Goal: Obtain resource: Download file/media

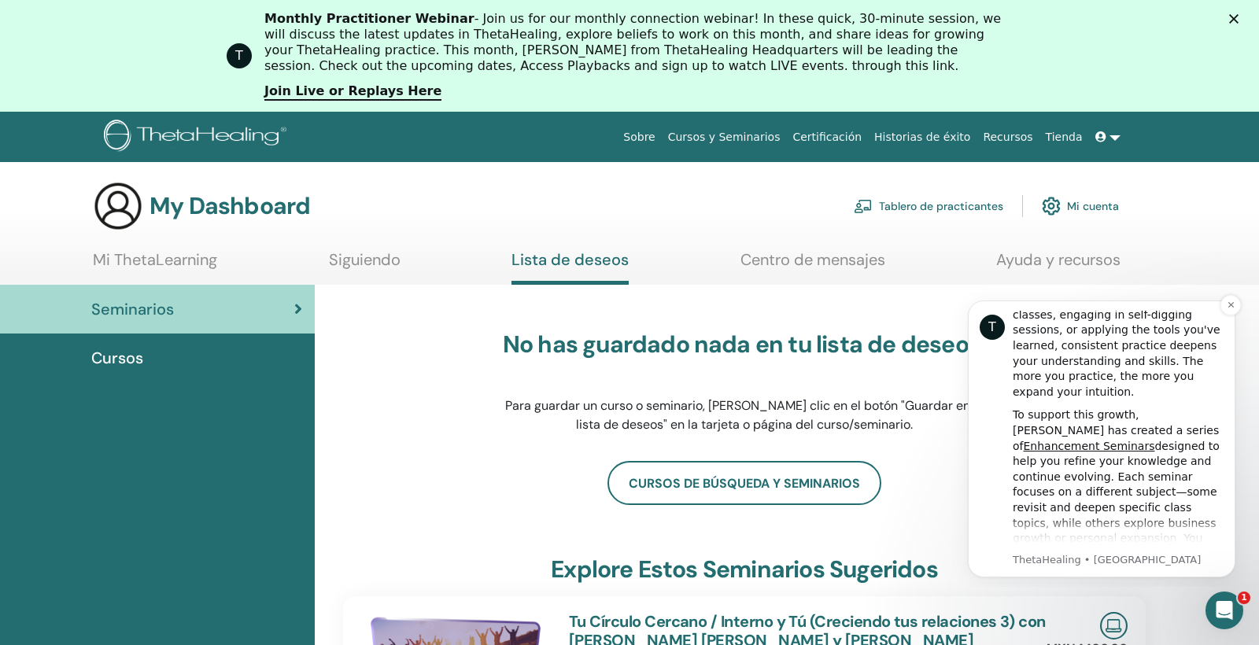
scroll to position [91, 0]
click at [1231, 307] on icon "Dismiss notification" at bounding box center [1231, 305] width 9 height 9
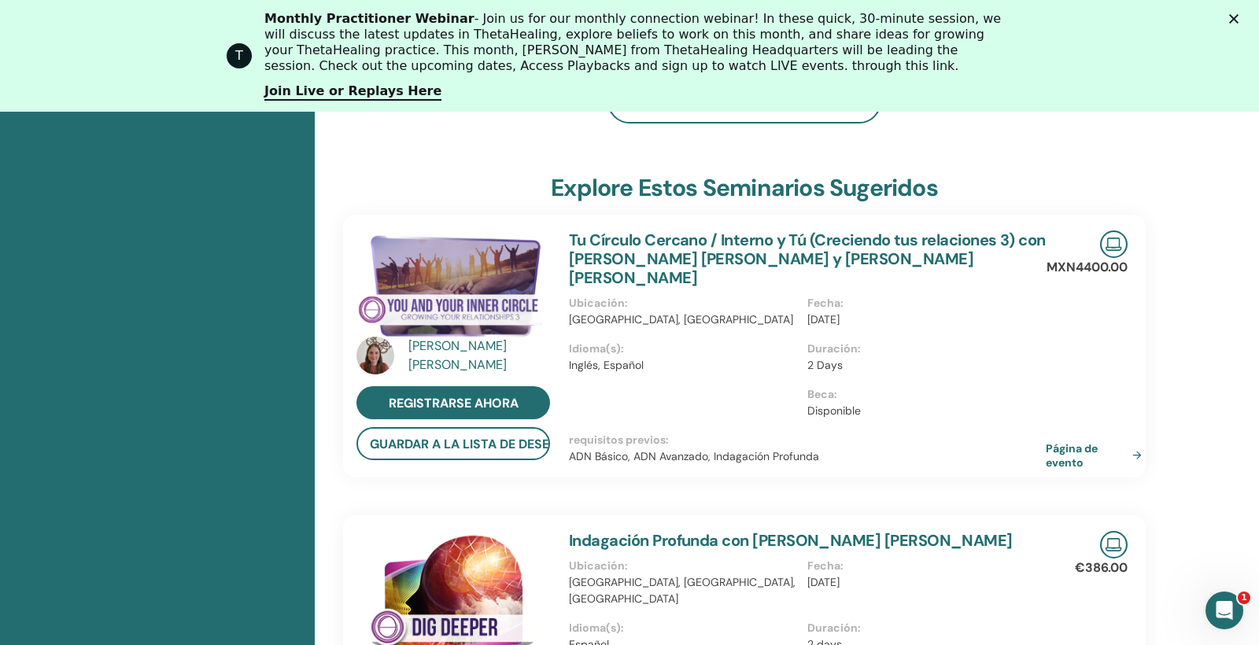
scroll to position [428, 0]
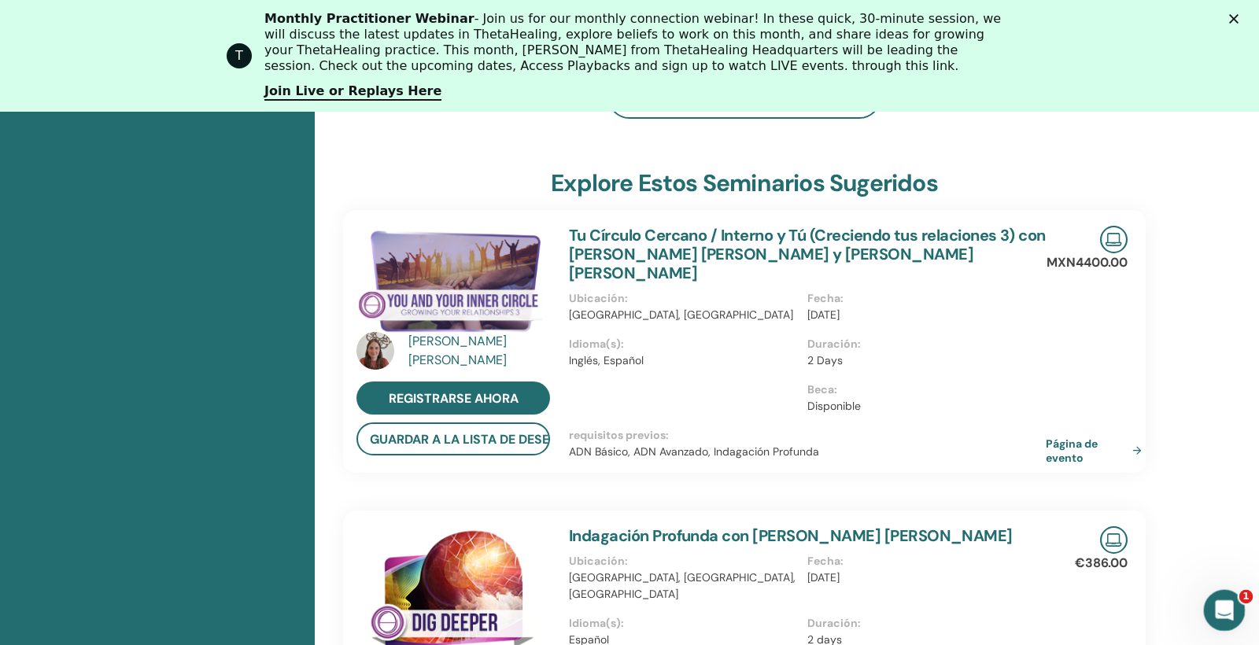
click at [1219, 612] on icon "Abrir Intercom Messenger" at bounding box center [1223, 609] width 26 height 26
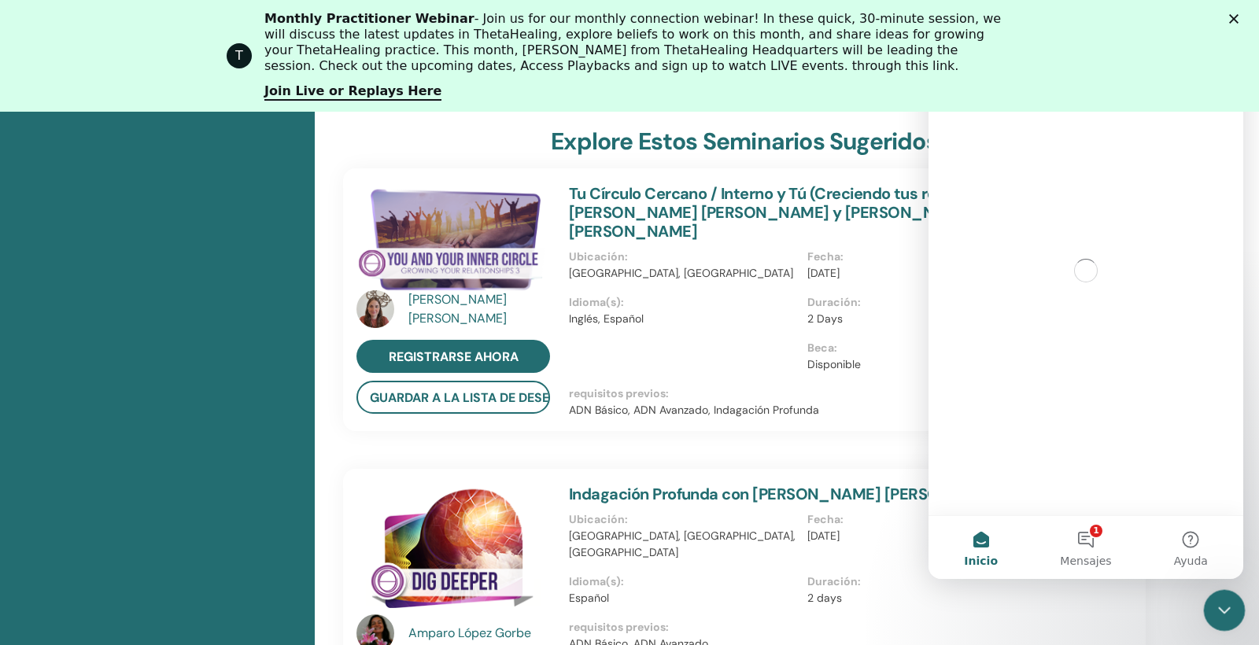
scroll to position [0, 0]
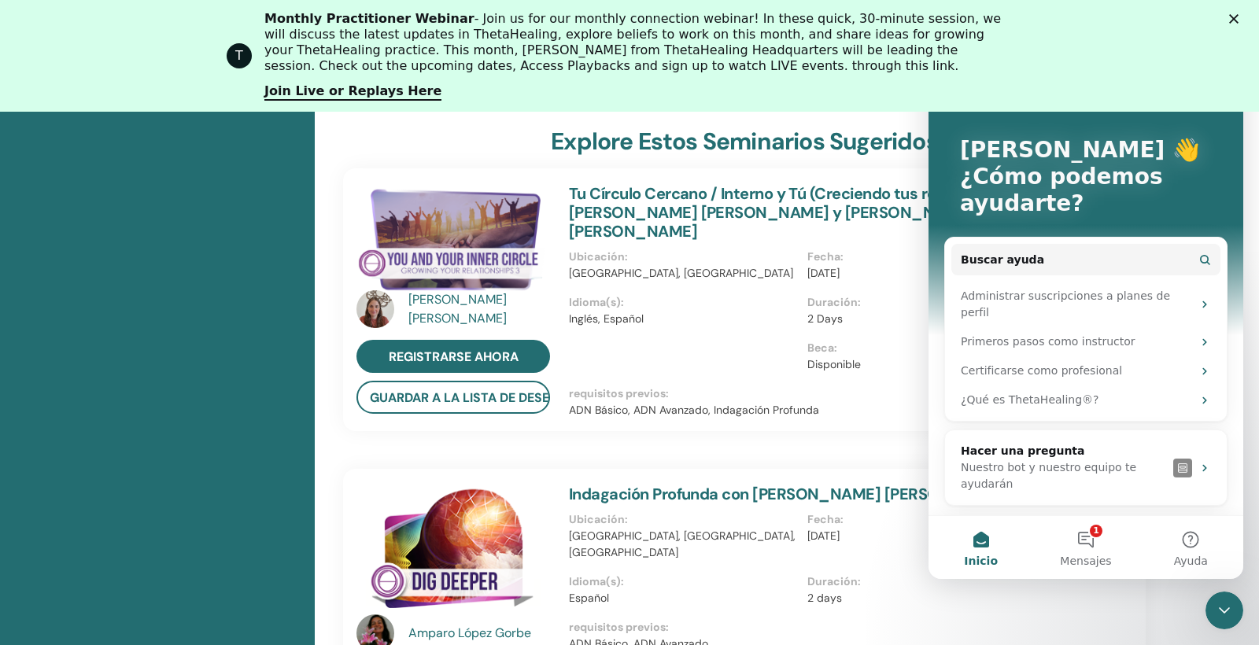
click at [1086, 68] on div "T Monthly Practitioner Webinar - Join us for our monthly connection webinar! In…" at bounding box center [629, 55] width 1259 height 99
click at [1219, 608] on icon "Cerrar Intercom Messenger" at bounding box center [1222, 608] width 19 height 19
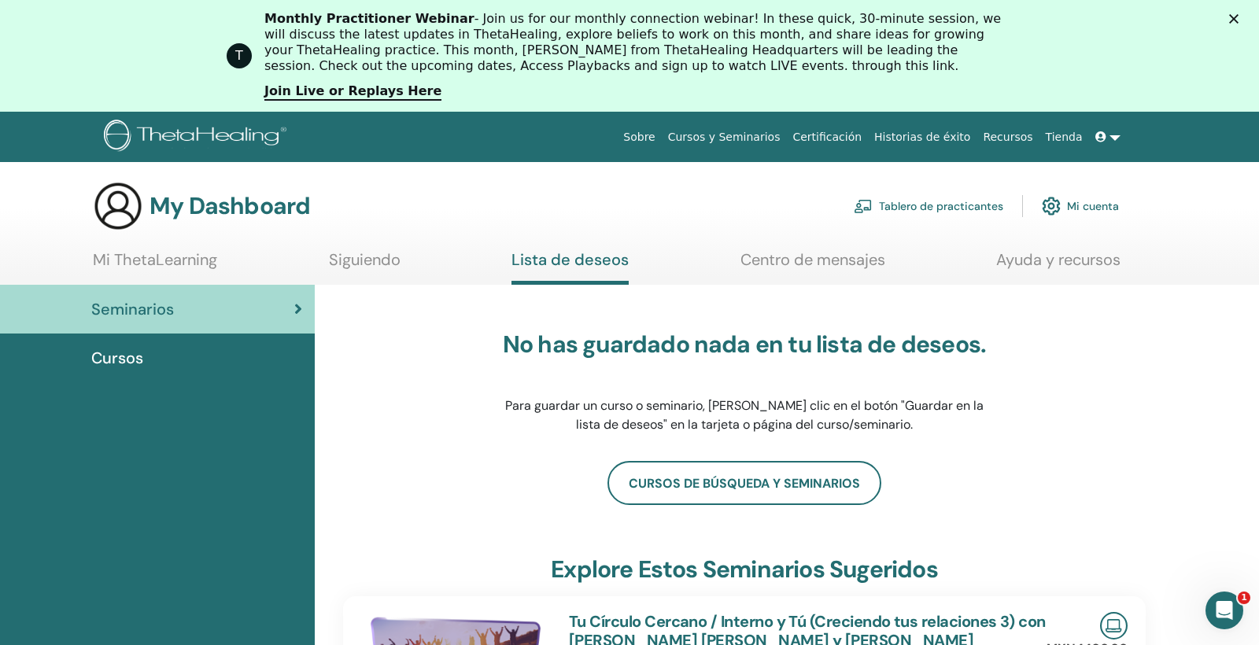
click at [839, 139] on link "Certificación" at bounding box center [827, 137] width 82 height 29
click at [933, 208] on link "Tablero de practicantes" at bounding box center [929, 206] width 150 height 35
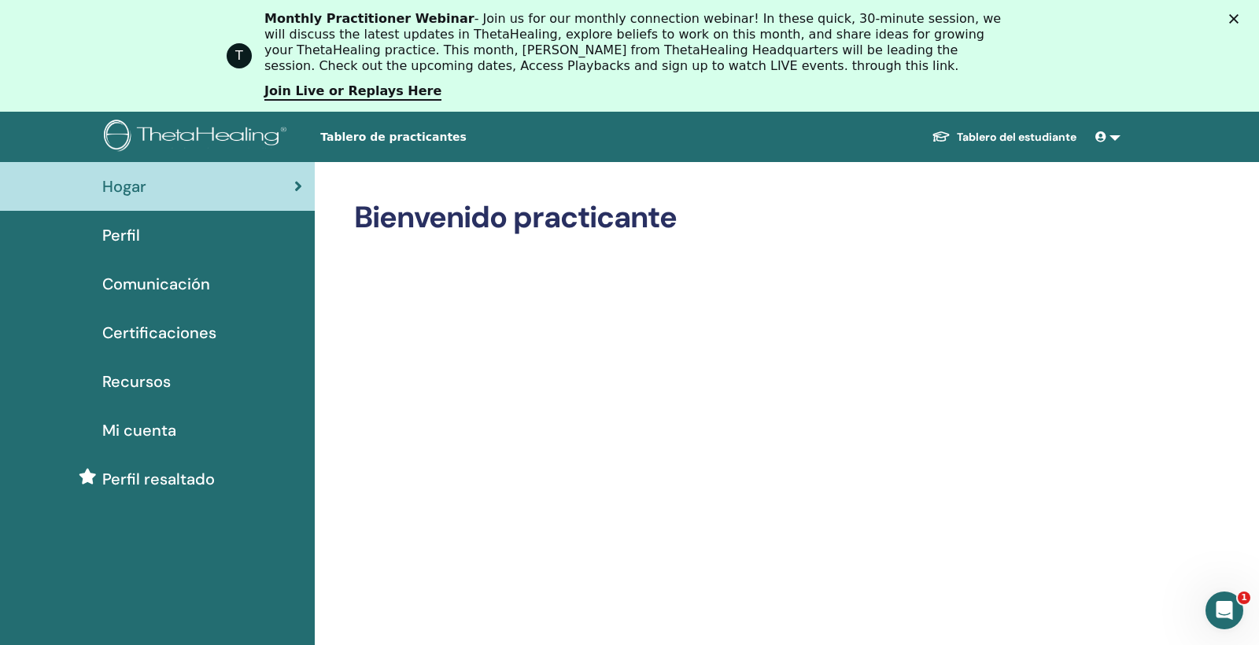
click at [1011, 135] on link "Tablero del estudiante" at bounding box center [1004, 137] width 170 height 29
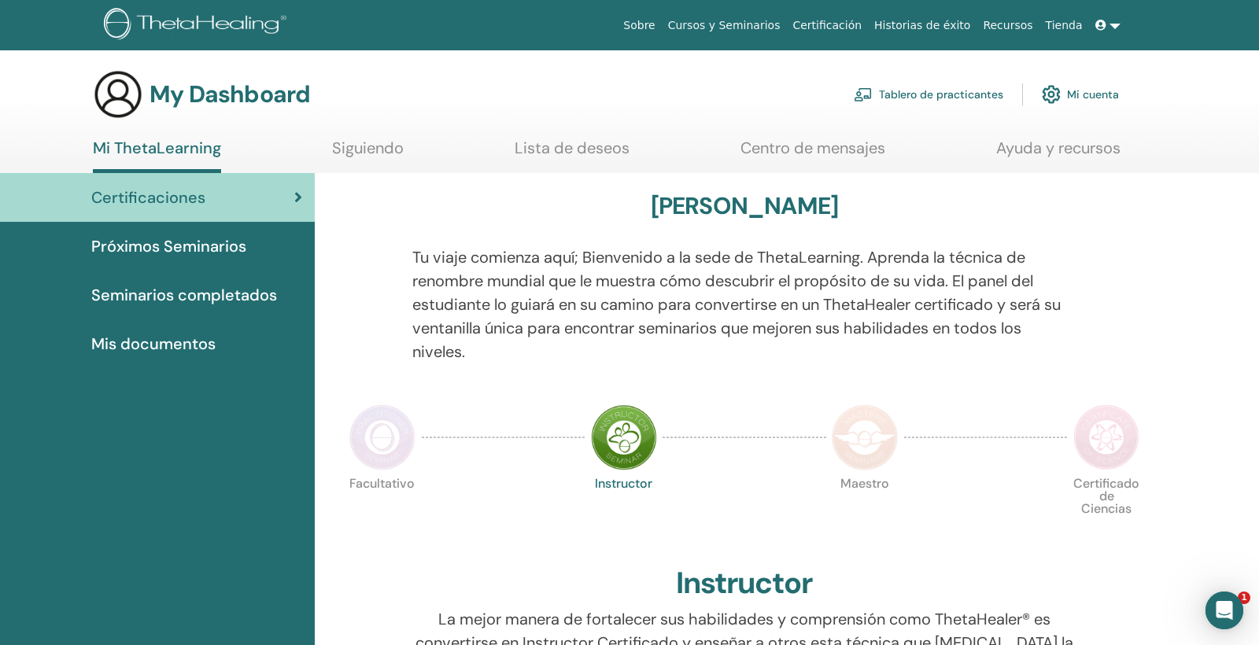
click at [188, 297] on div "Certificaciones Próximos Seminarios Seminarios completados Mis documentos" at bounding box center [157, 270] width 315 height 195
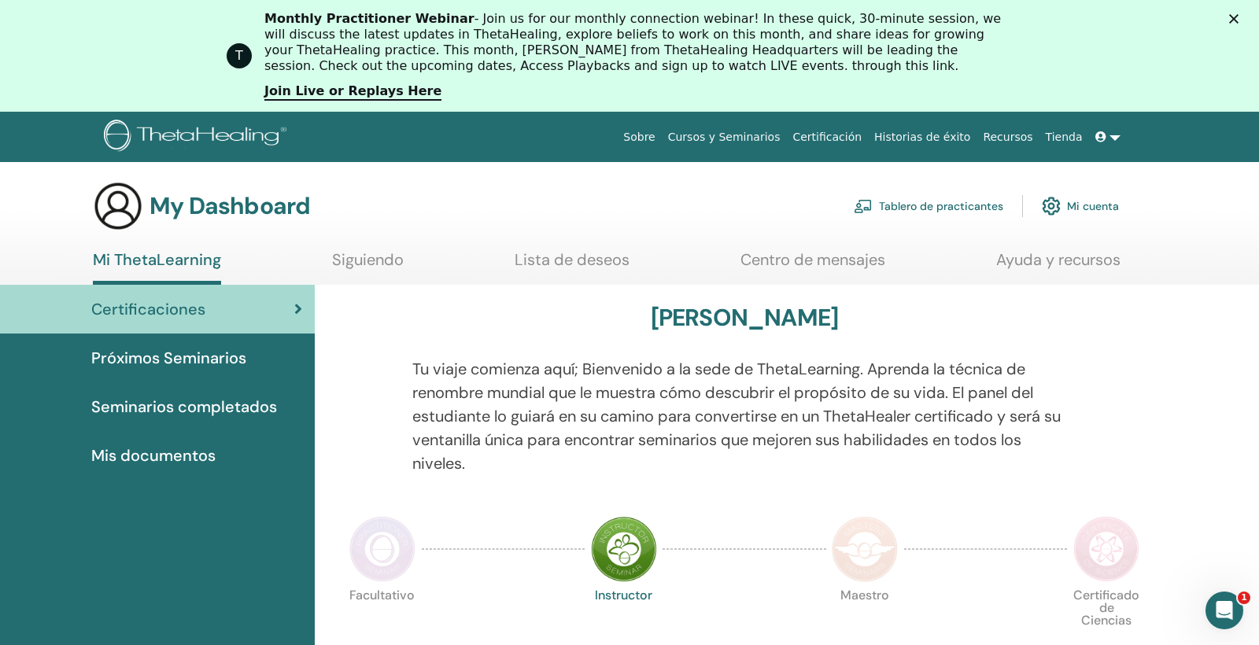
click at [188, 408] on span "Seminarios completados" at bounding box center [184, 407] width 186 height 24
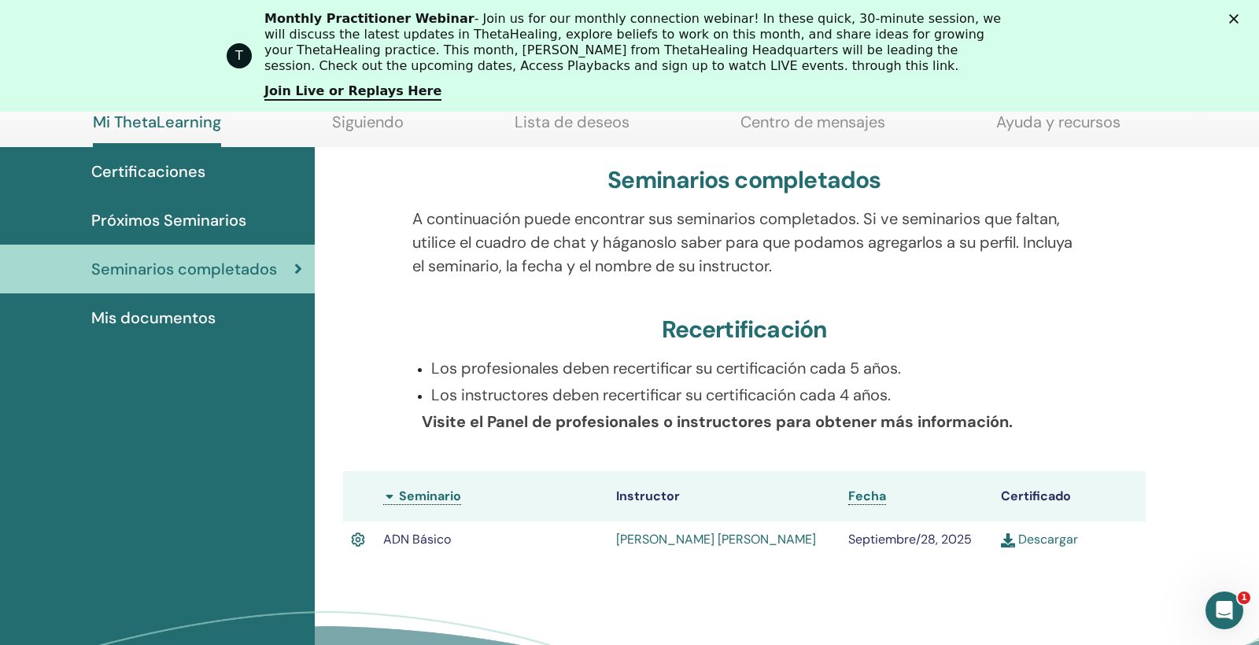
scroll to position [231, 0]
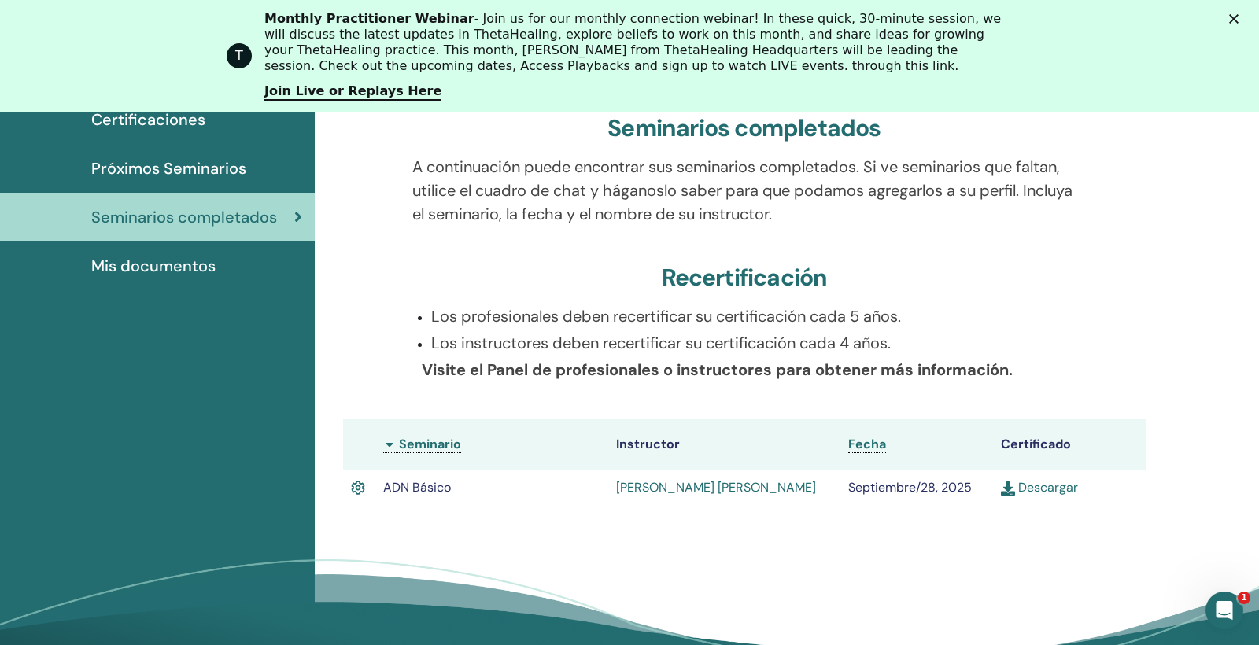
click at [1035, 488] on link "Descargar" at bounding box center [1039, 487] width 77 height 17
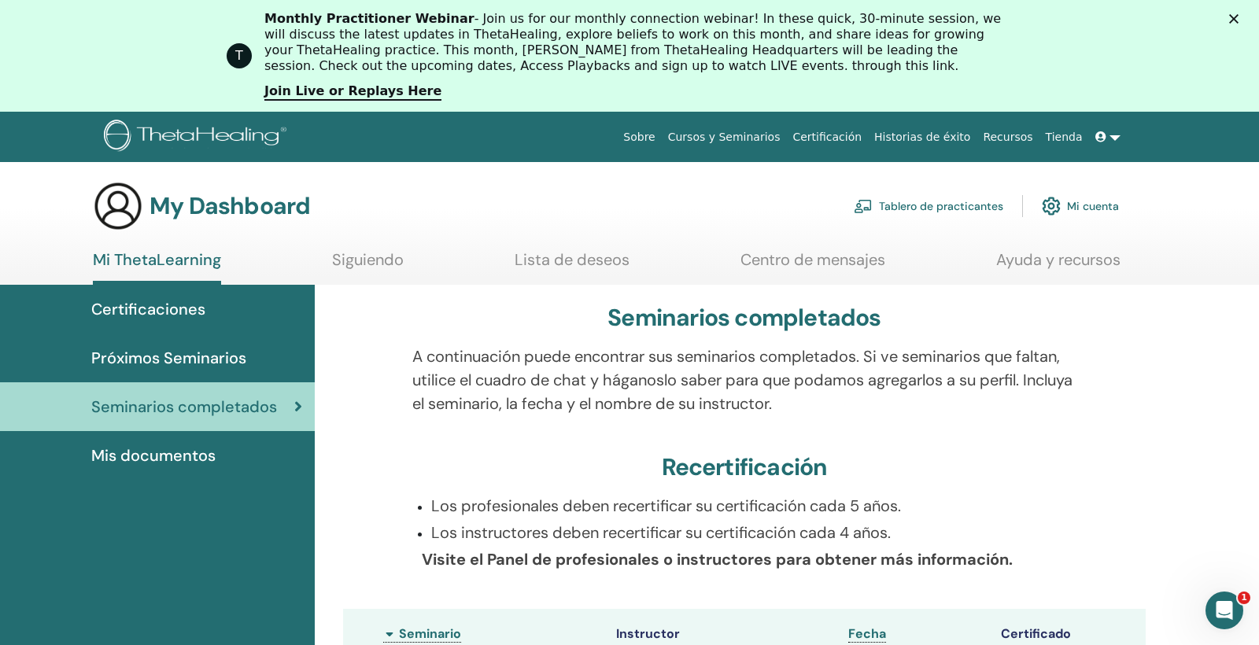
scroll to position [0, 0]
click at [167, 310] on span "Certificaciones" at bounding box center [148, 310] width 114 height 24
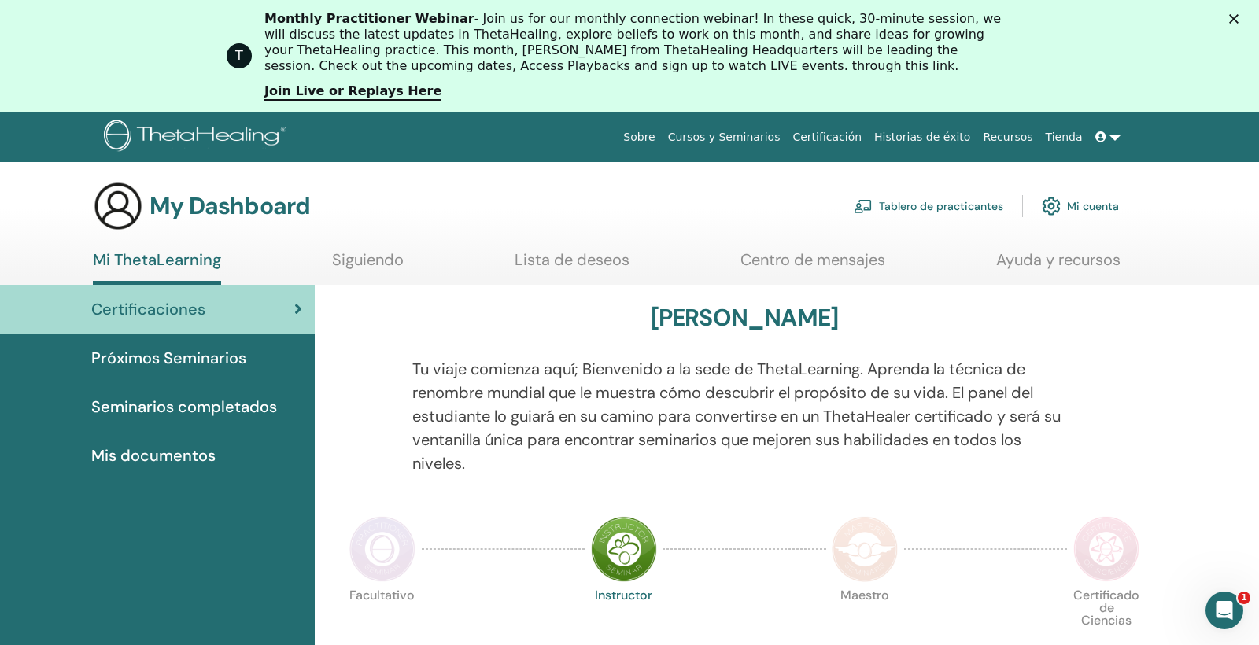
click at [851, 137] on link "Certificación" at bounding box center [827, 137] width 82 height 29
